Goal: Information Seeking & Learning: Learn about a topic

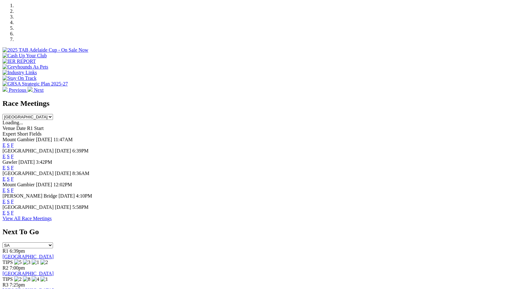
scroll to position [197, 0]
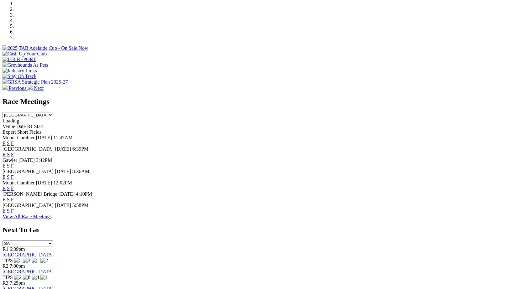
click at [14, 201] on link "F" at bounding box center [12, 199] width 3 height 5
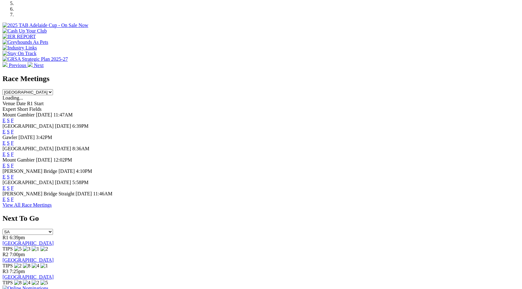
scroll to position [244, 0]
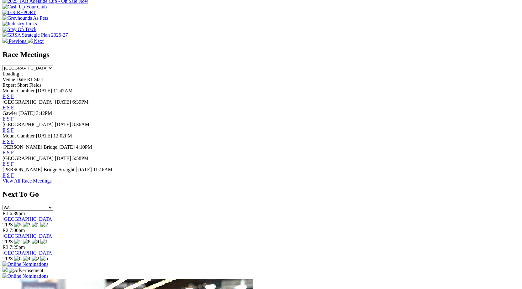
click at [14, 178] on link "F" at bounding box center [12, 175] width 3 height 5
